Goal: Find specific page/section: Find specific page/section

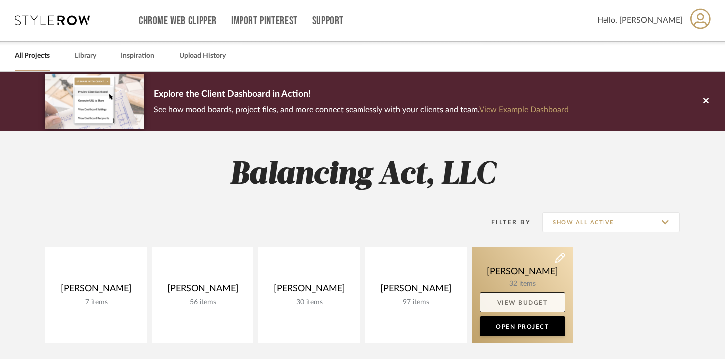
click at [492, 295] on link "View Budget" at bounding box center [523, 302] width 86 height 20
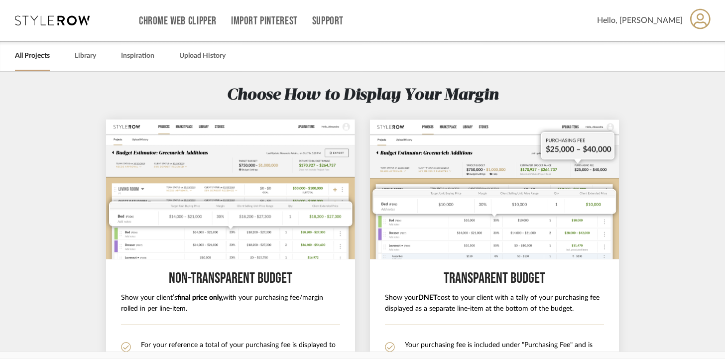
click at [659, 21] on span "Hello, [PERSON_NAME]" at bounding box center [640, 20] width 86 height 12
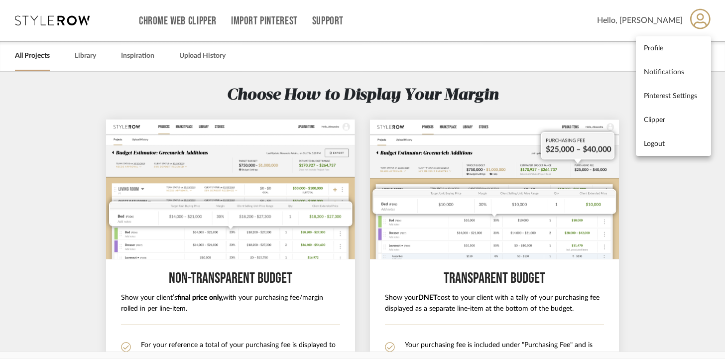
click at [601, 60] on div at bounding box center [362, 179] width 725 height 359
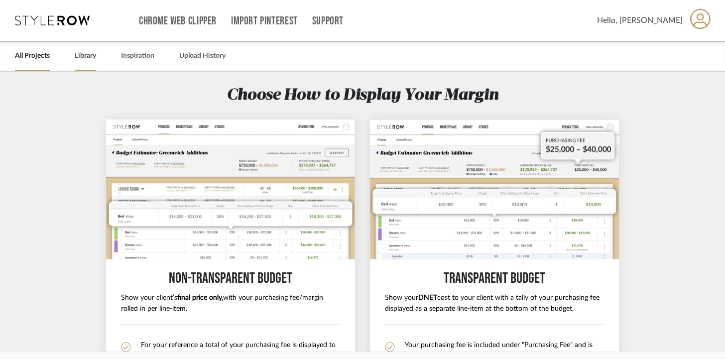
click at [88, 63] on div "Library" at bounding box center [85, 56] width 21 height 30
click at [85, 58] on link "Library" at bounding box center [85, 55] width 21 height 13
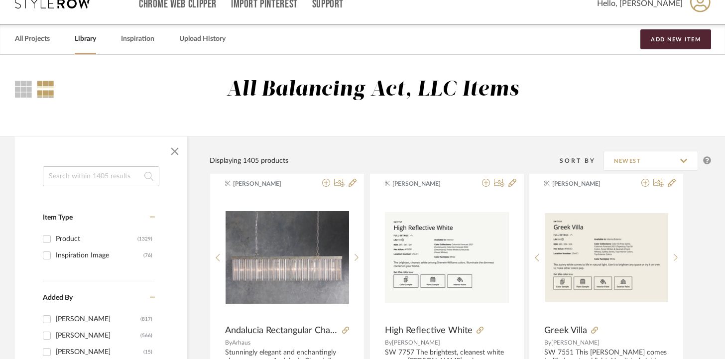
scroll to position [17, 0]
